Goal: Task Accomplishment & Management: Use online tool/utility

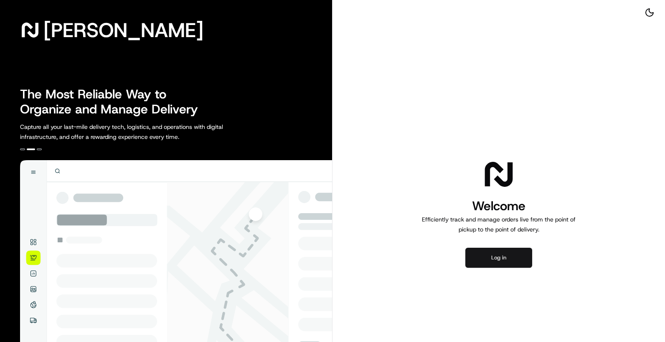
click at [510, 257] on button "Log in" at bounding box center [498, 258] width 67 height 20
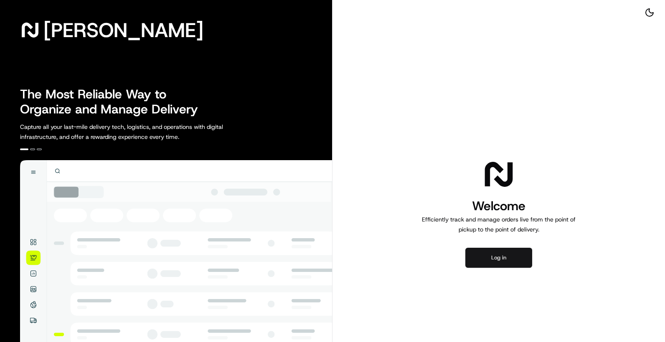
click at [506, 258] on button "Log in" at bounding box center [498, 258] width 67 height 20
